Goal: Task Accomplishment & Management: Manage account settings

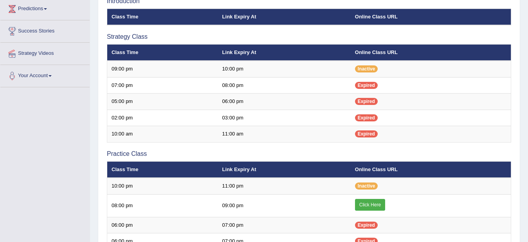
scroll to position [135, 0]
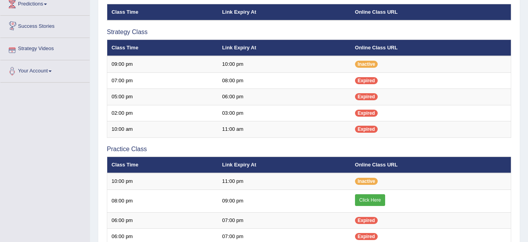
click at [61, 30] on link "Success Stories" at bounding box center [44, 26] width 89 height 20
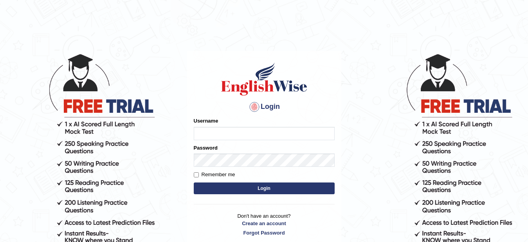
type input "s"
type input "dentalworld15"
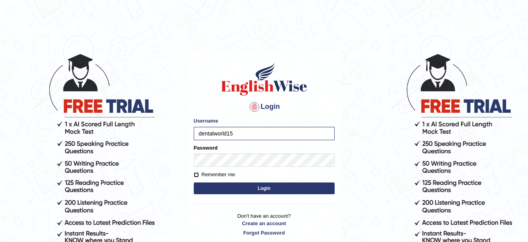
click at [198, 174] on input "Remember me" at bounding box center [196, 174] width 5 height 5
checkbox input "true"
click at [216, 192] on button "Login" at bounding box center [264, 188] width 141 height 12
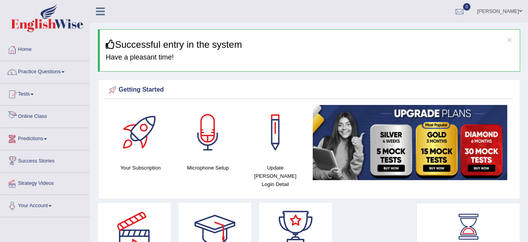
click at [36, 110] on link "Online Class" at bounding box center [44, 116] width 89 height 20
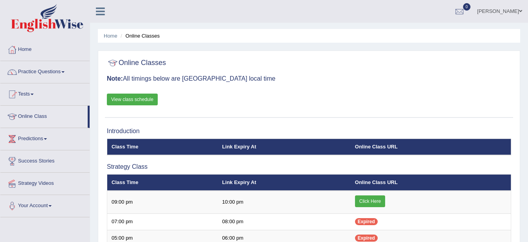
click at [377, 200] on link "Click Here" at bounding box center [370, 201] width 30 height 12
